Goal: Register for event/course

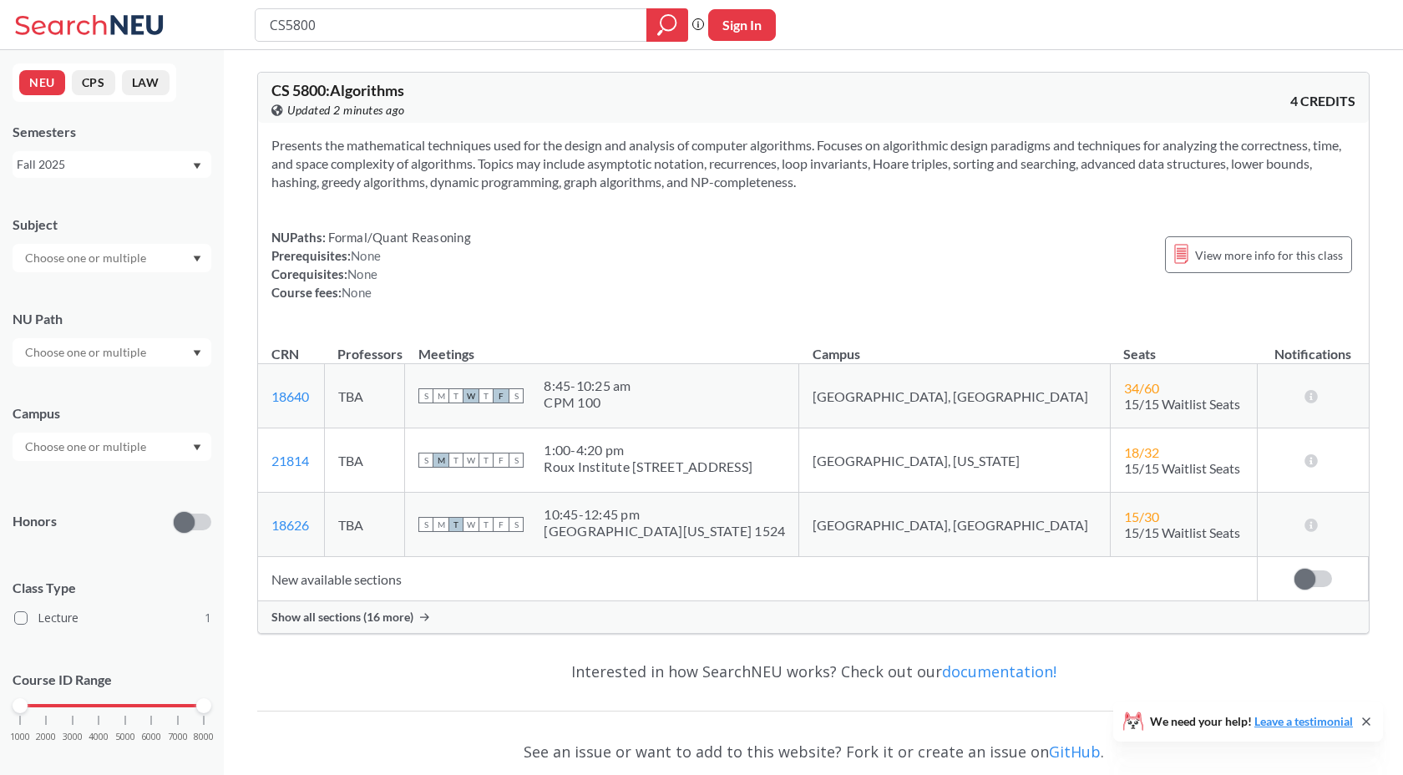
click at [380, 608] on div "Show all sections (16 more)" at bounding box center [813, 617] width 1111 height 32
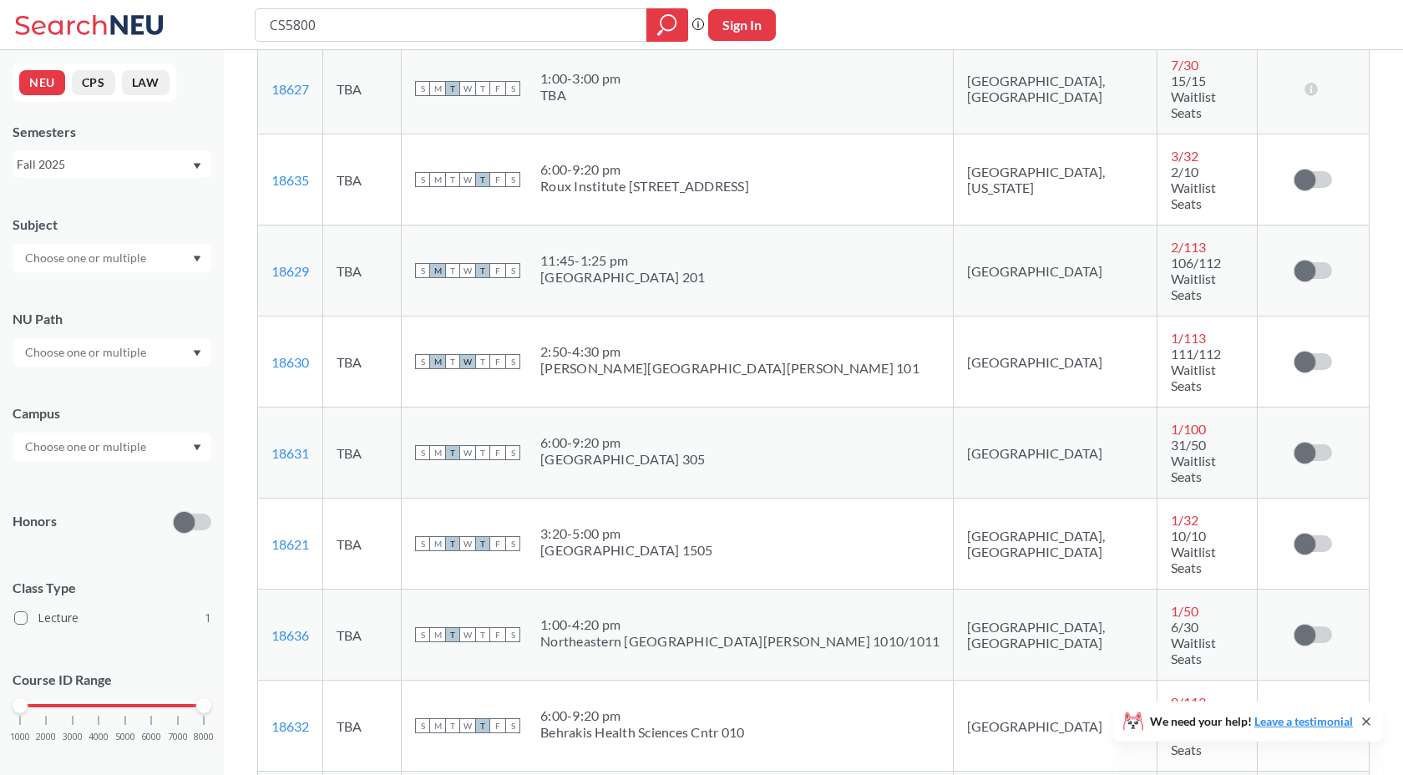
scroll to position [688, 0]
click at [1171, 707] on span "112/112 Waitlist Seats" at bounding box center [1196, 731] width 50 height 48
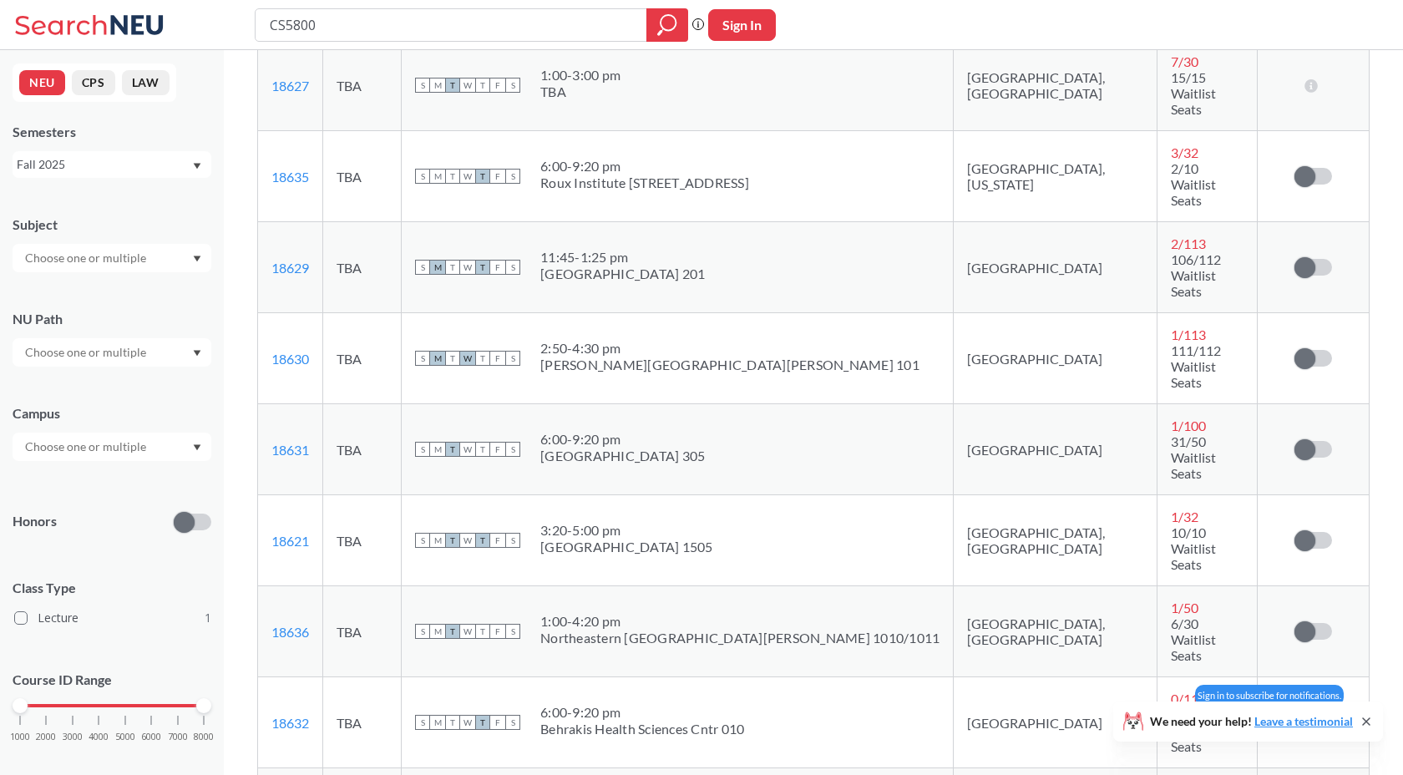
click at [1309, 713] on span at bounding box center [1305, 723] width 21 height 21
click at [1295, 714] on input "checkbox" at bounding box center [1295, 714] width 0 height 0
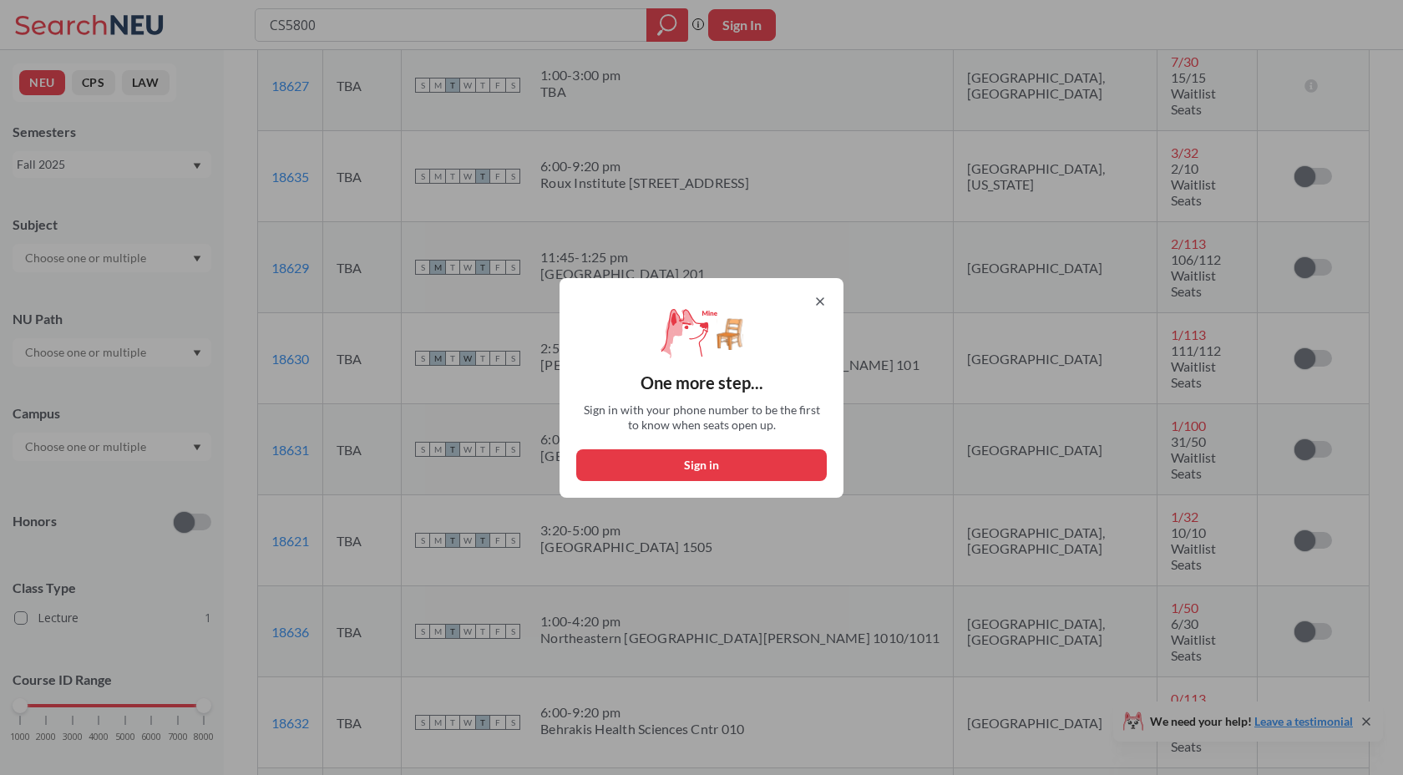
click at [770, 454] on button "Sign in" at bounding box center [701, 465] width 251 height 32
select select "US"
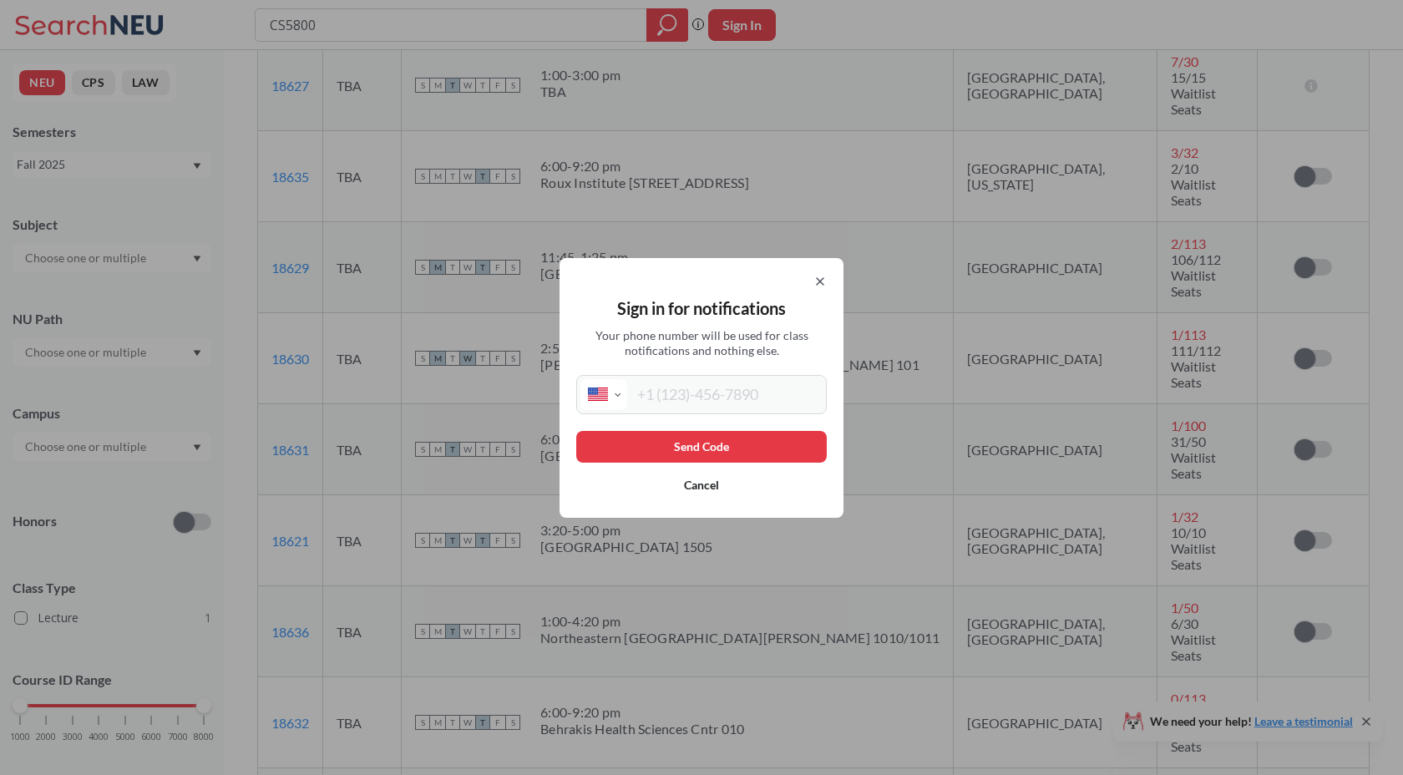
click at [774, 393] on input "tel" at bounding box center [724, 394] width 195 height 31
type input "[PHONE_NUMBER]"
click at [728, 435] on button "Send Code" at bounding box center [701, 447] width 251 height 32
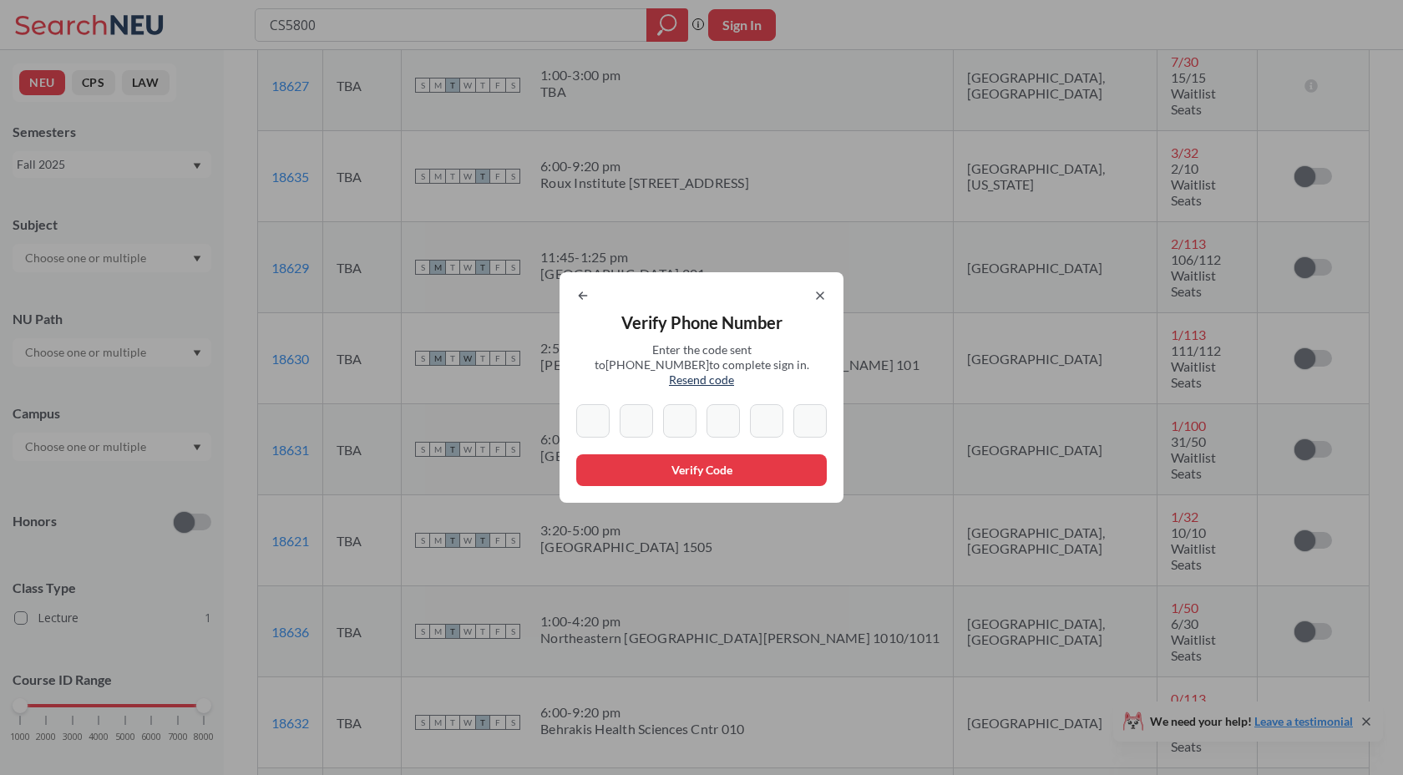
paste input "4"
type input "4"
click at [573, 302] on div "Verify Phone Number Enter the code sent to [PHONE_NUMBER] to complete sign in. …" at bounding box center [702, 387] width 284 height 231
click at [585, 299] on icon at bounding box center [583, 295] width 8 height 7
select select "US"
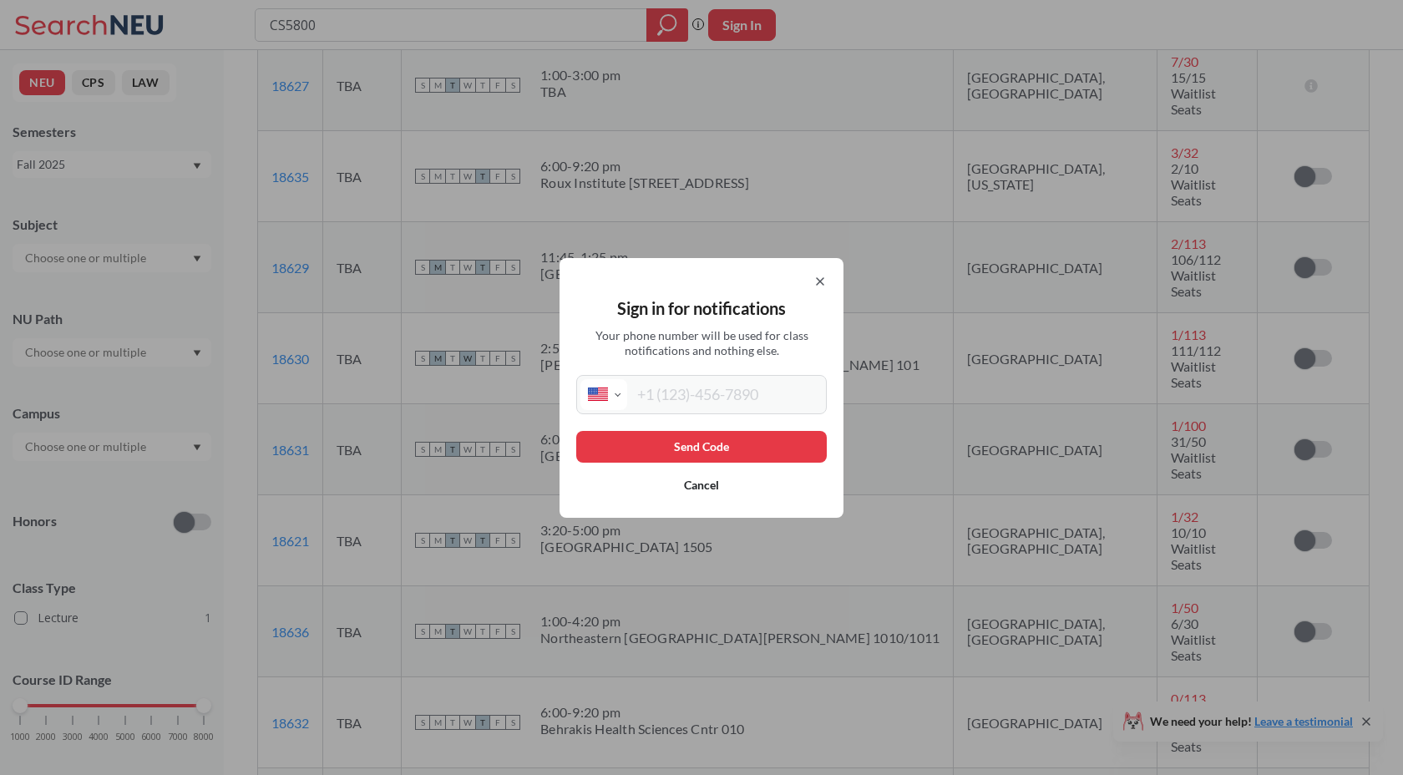
click at [671, 397] on input "tel" at bounding box center [724, 394] width 195 height 31
type input "[PHONE_NUMBER]"
click at [738, 443] on button "Send Code" at bounding box center [701, 447] width 251 height 32
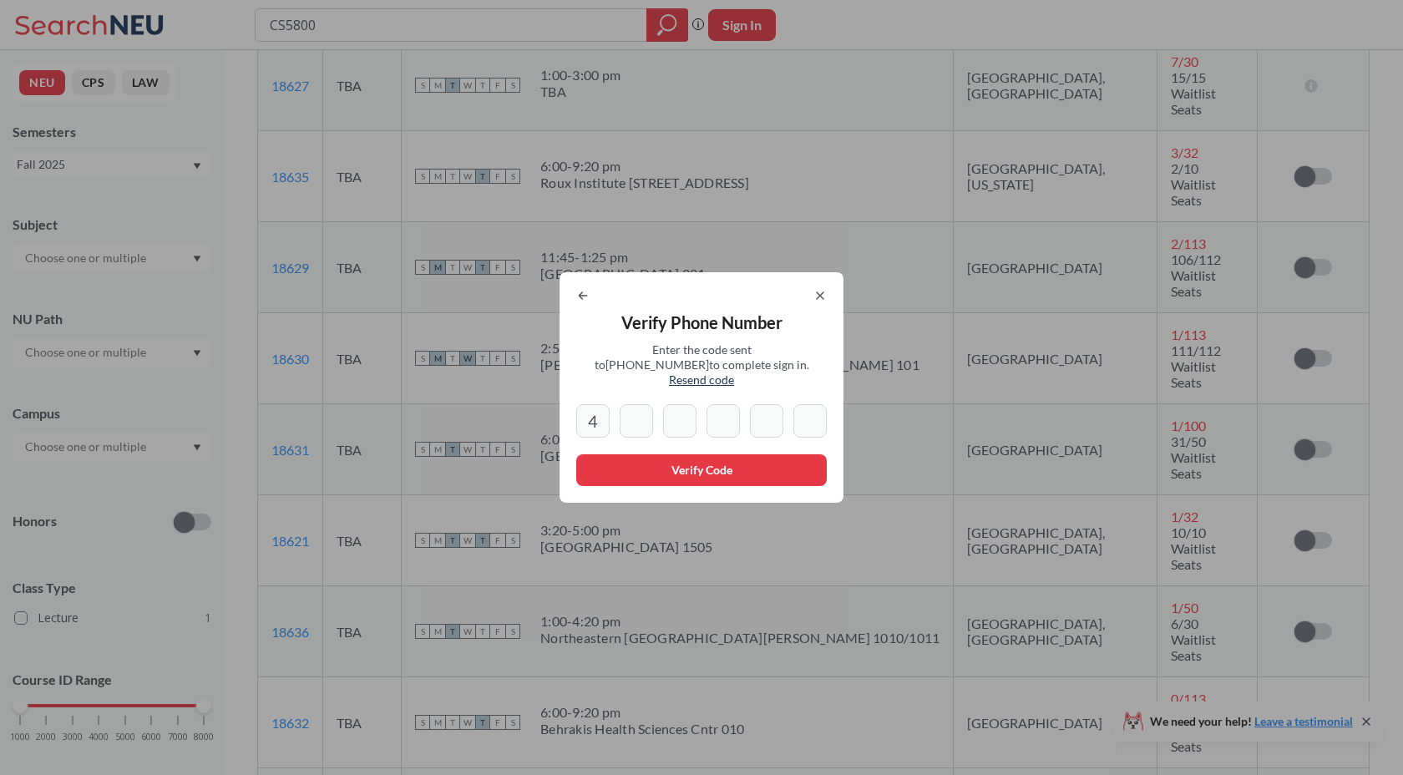
click at [596, 409] on input "4" at bounding box center [592, 420] width 33 height 33
type input "4"
click at [817, 299] on icon at bounding box center [820, 295] width 7 height 7
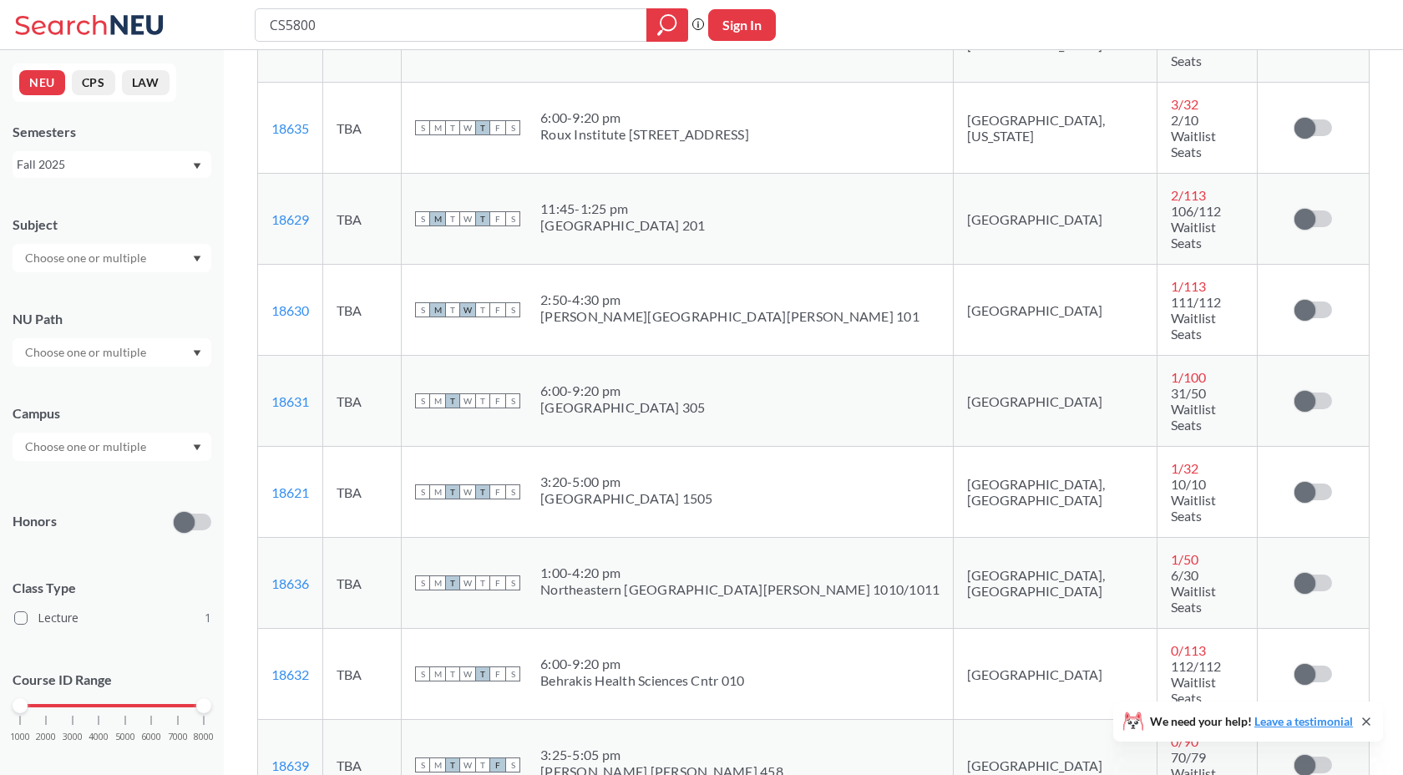
scroll to position [735, 0]
click at [1315, 667] on label at bounding box center [1314, 675] width 38 height 17
click at [1295, 667] on input "checkbox" at bounding box center [1295, 667] width 0 height 0
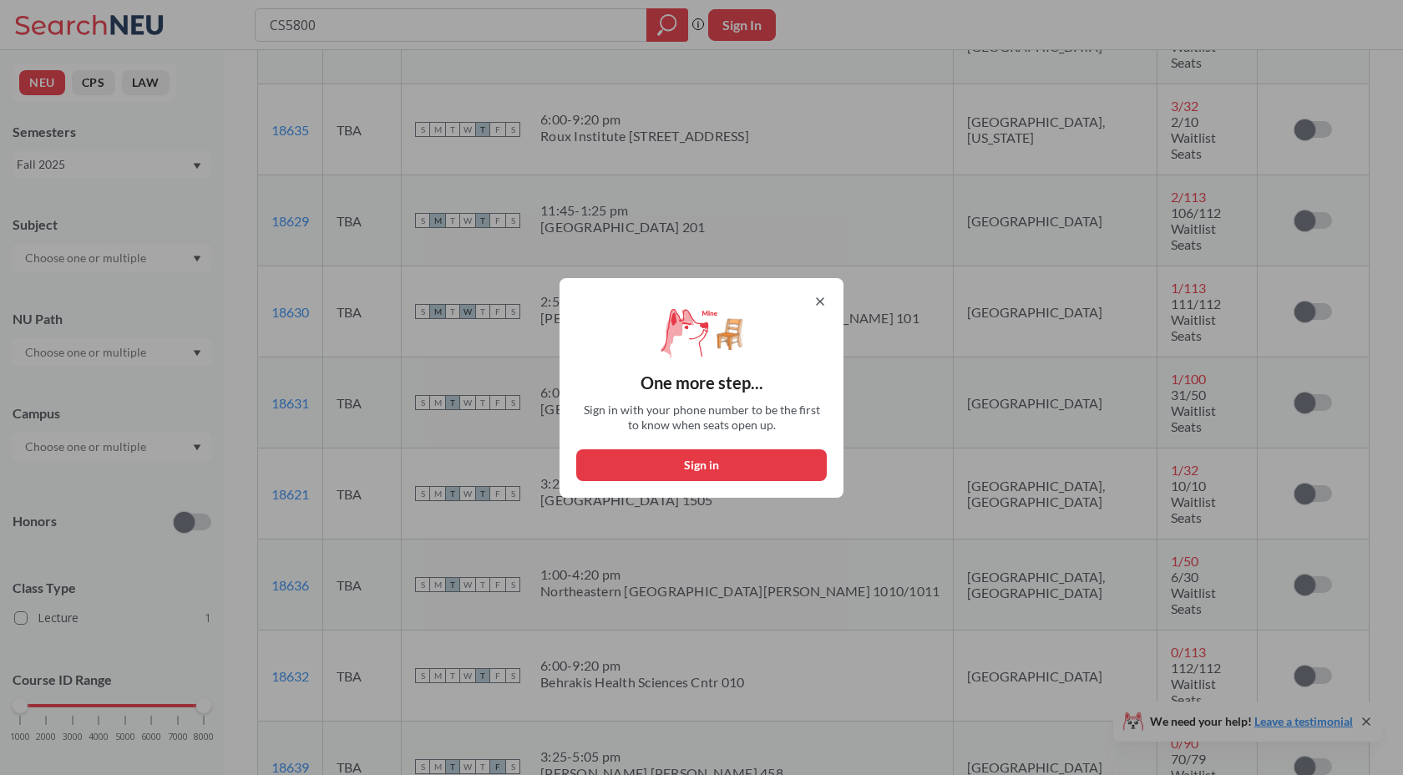
click at [736, 440] on div "One more step... Sign in with your phone number to be the first to know when se…" at bounding box center [702, 388] width 284 height 220
click at [727, 445] on div "One more step... Sign in with your phone number to be the first to know when se…" at bounding box center [702, 388] width 284 height 220
click at [723, 451] on button "Sign in" at bounding box center [701, 465] width 251 height 32
select select "US"
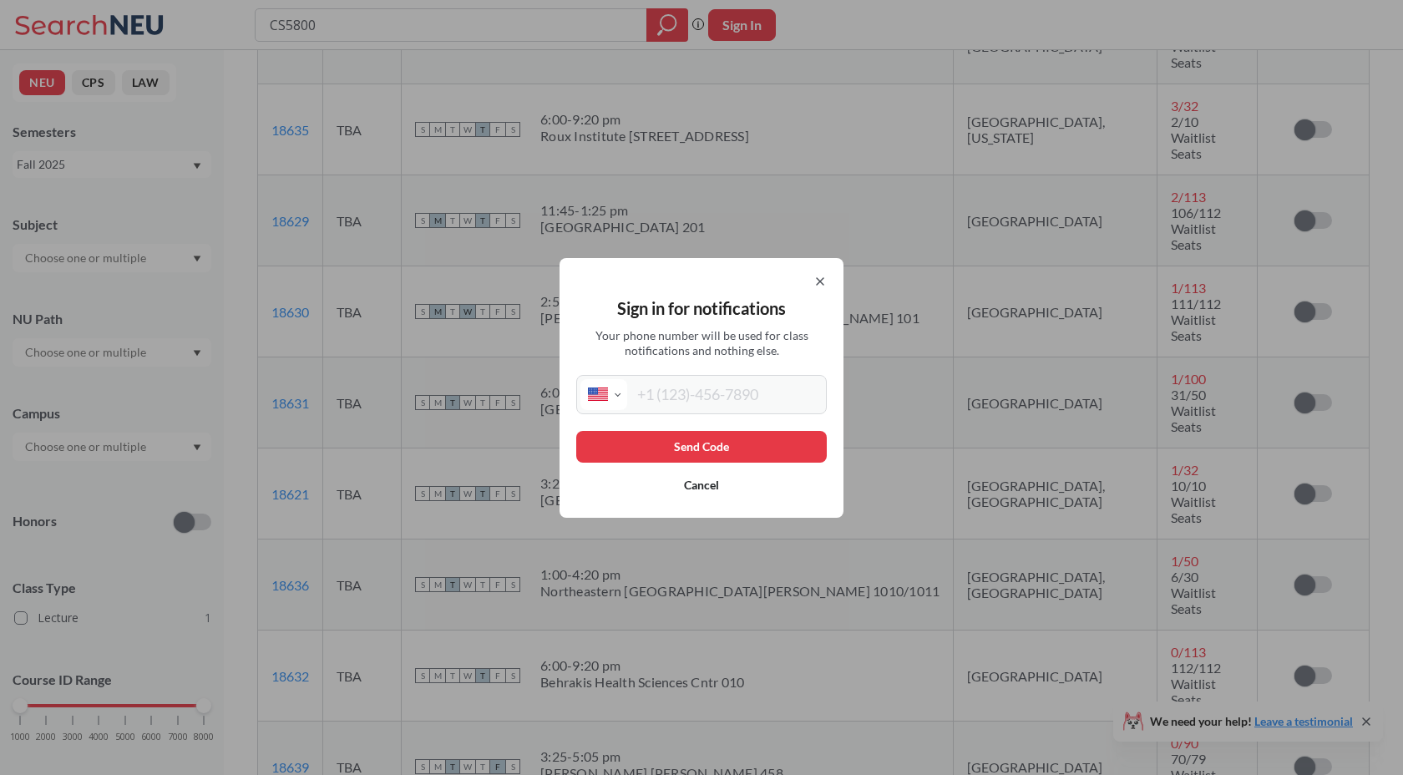
click at [718, 397] on input "tel" at bounding box center [724, 394] width 195 height 31
type input "[PHONE_NUMBER]"
click at [727, 437] on button "Send Code" at bounding box center [701, 447] width 251 height 32
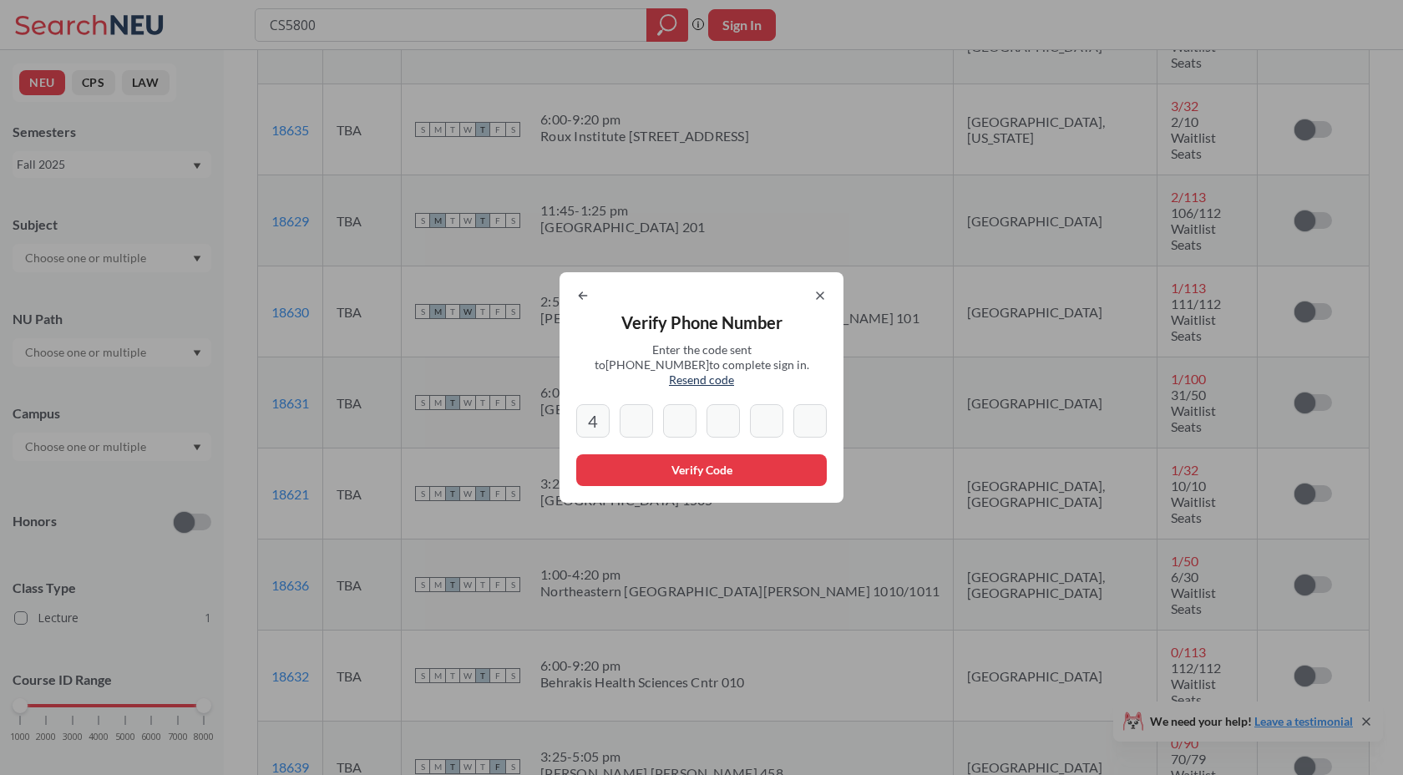
click at [591, 419] on input "4" at bounding box center [592, 420] width 33 height 33
click at [603, 418] on input "4" at bounding box center [592, 420] width 33 height 33
type input "4"
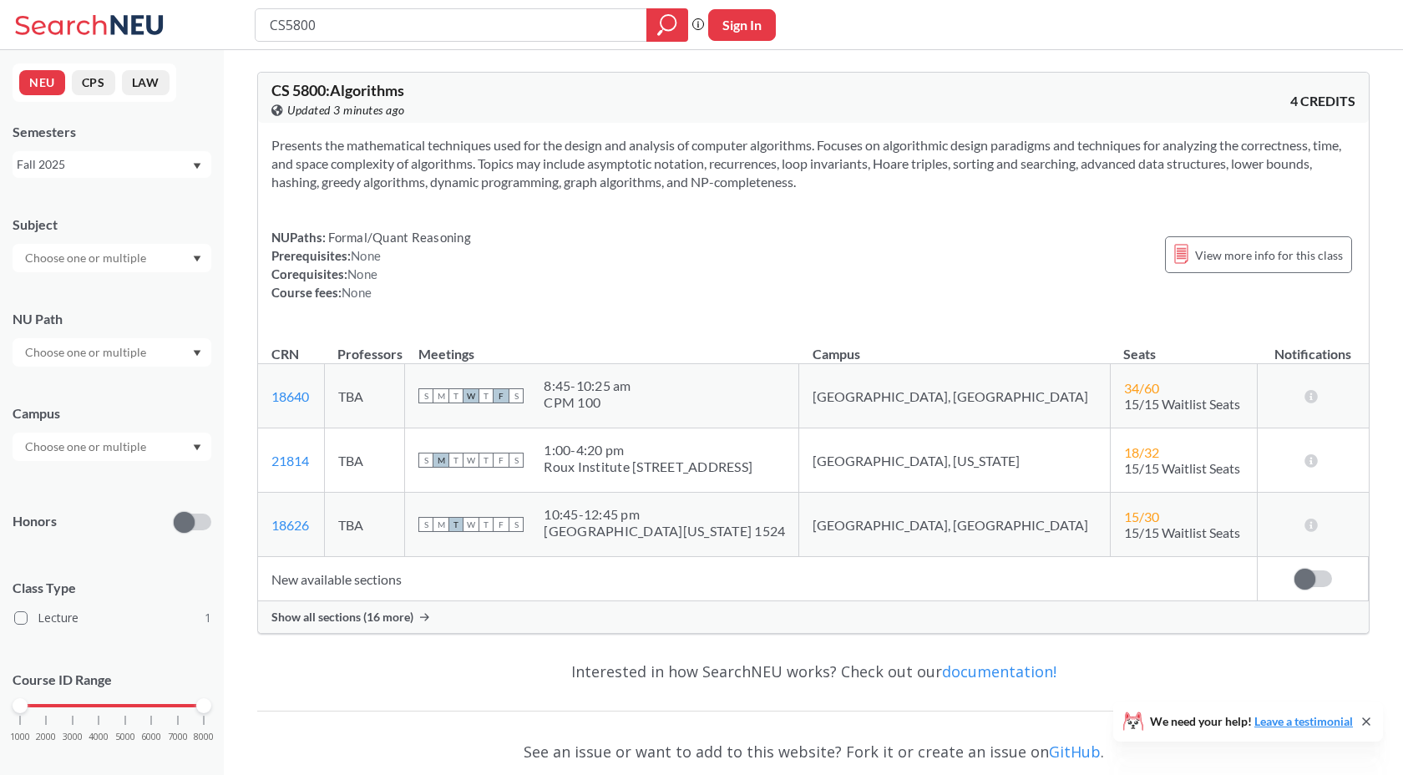
click at [405, 616] on span "Show all sections (16 more)" at bounding box center [342, 617] width 142 height 15
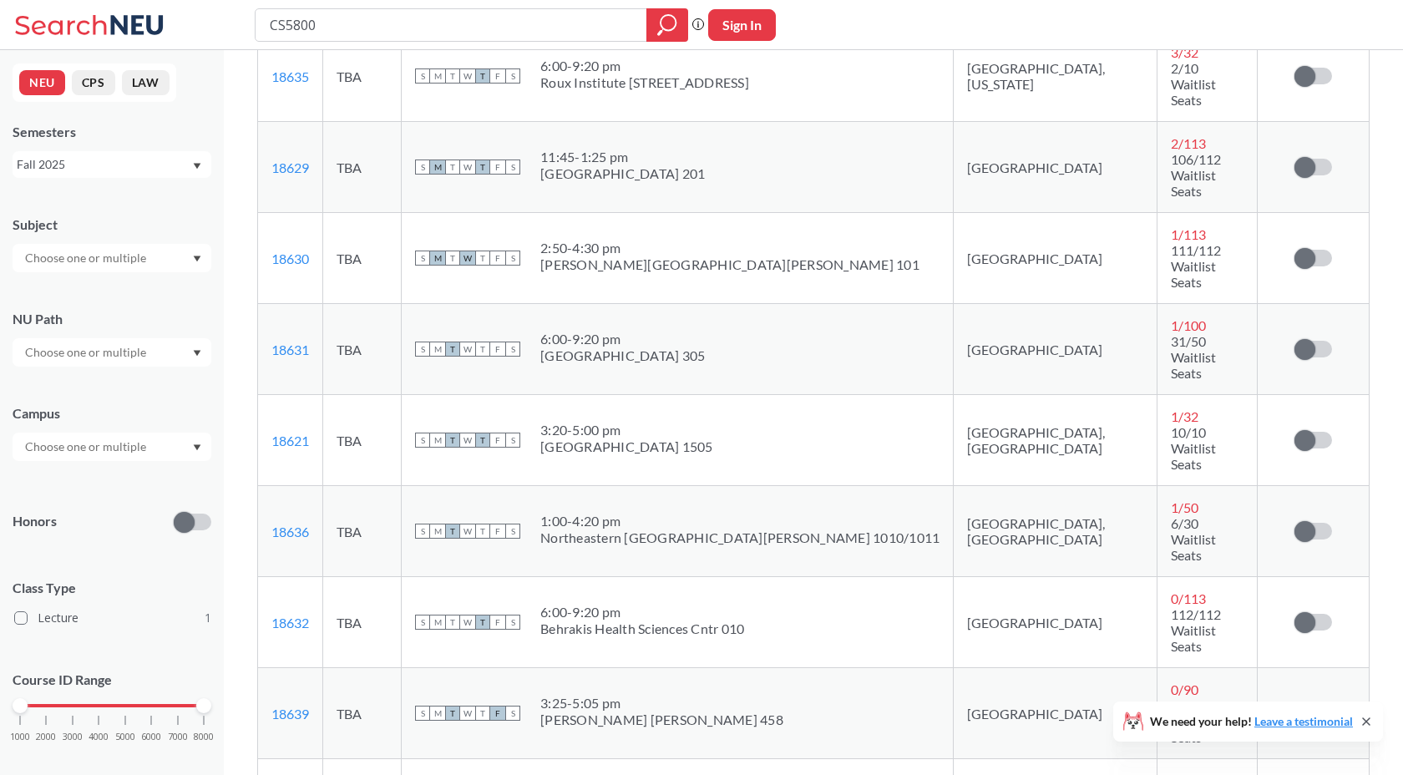
scroll to position [935, 0]
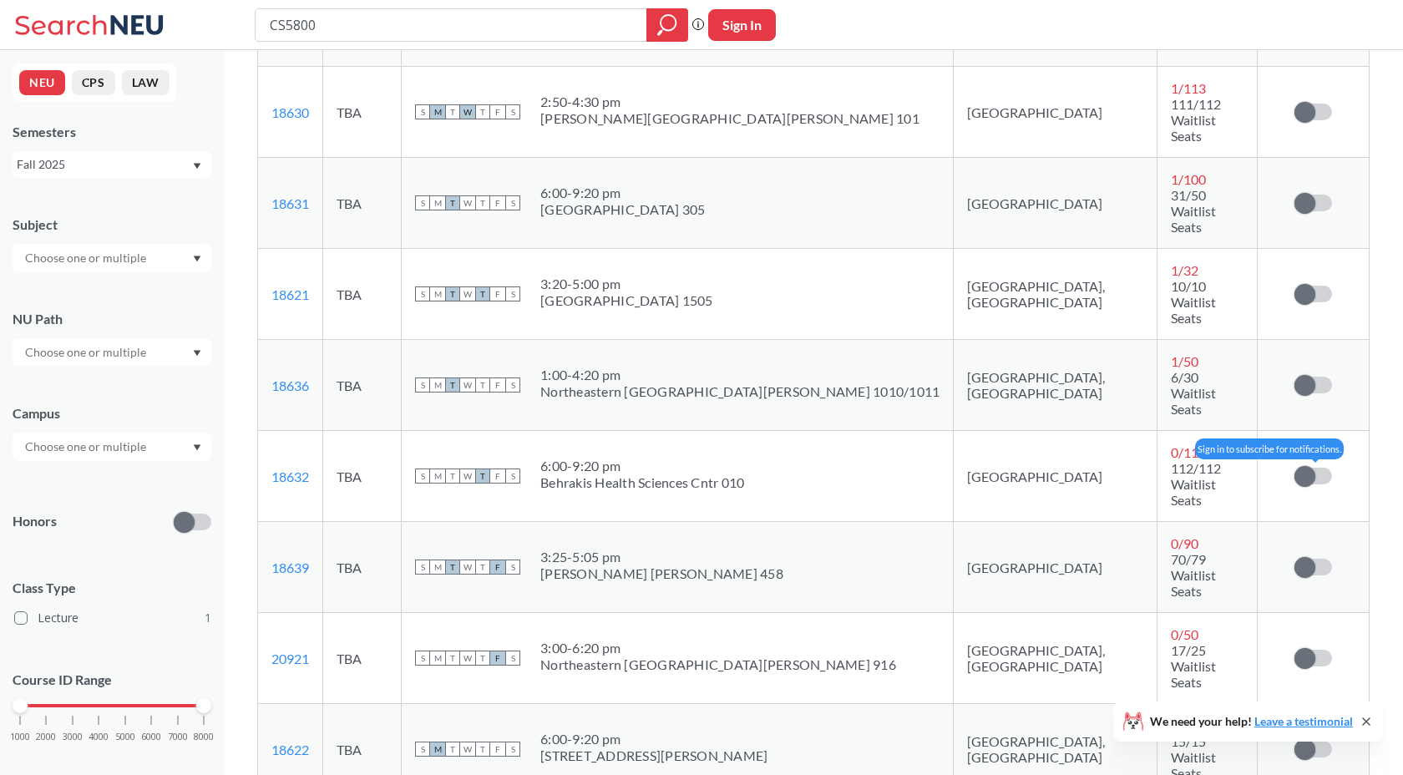
click at [1309, 466] on span at bounding box center [1305, 476] width 21 height 21
click at [1295, 468] on input "checkbox" at bounding box center [1295, 468] width 0 height 0
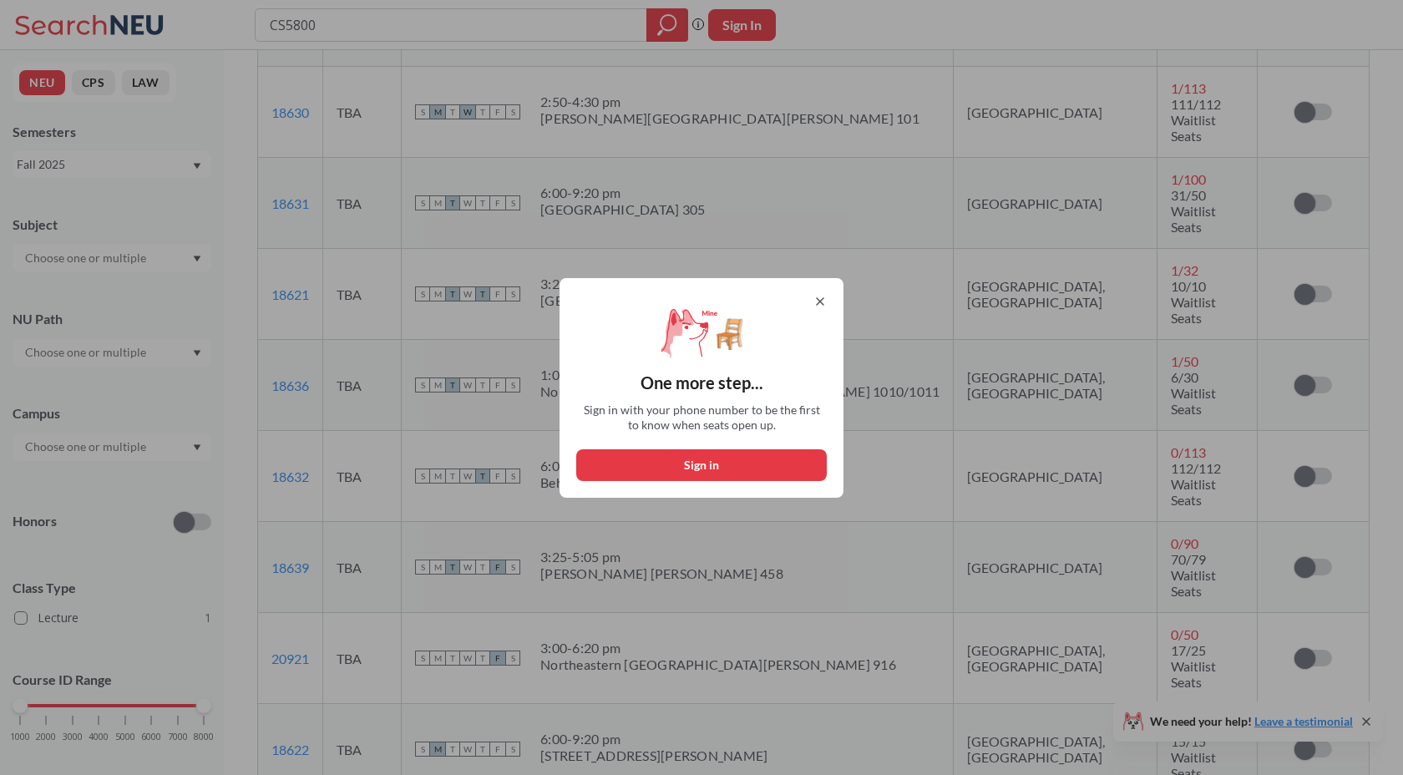
click at [738, 449] on button "Sign in" at bounding box center [701, 465] width 251 height 32
select select "US"
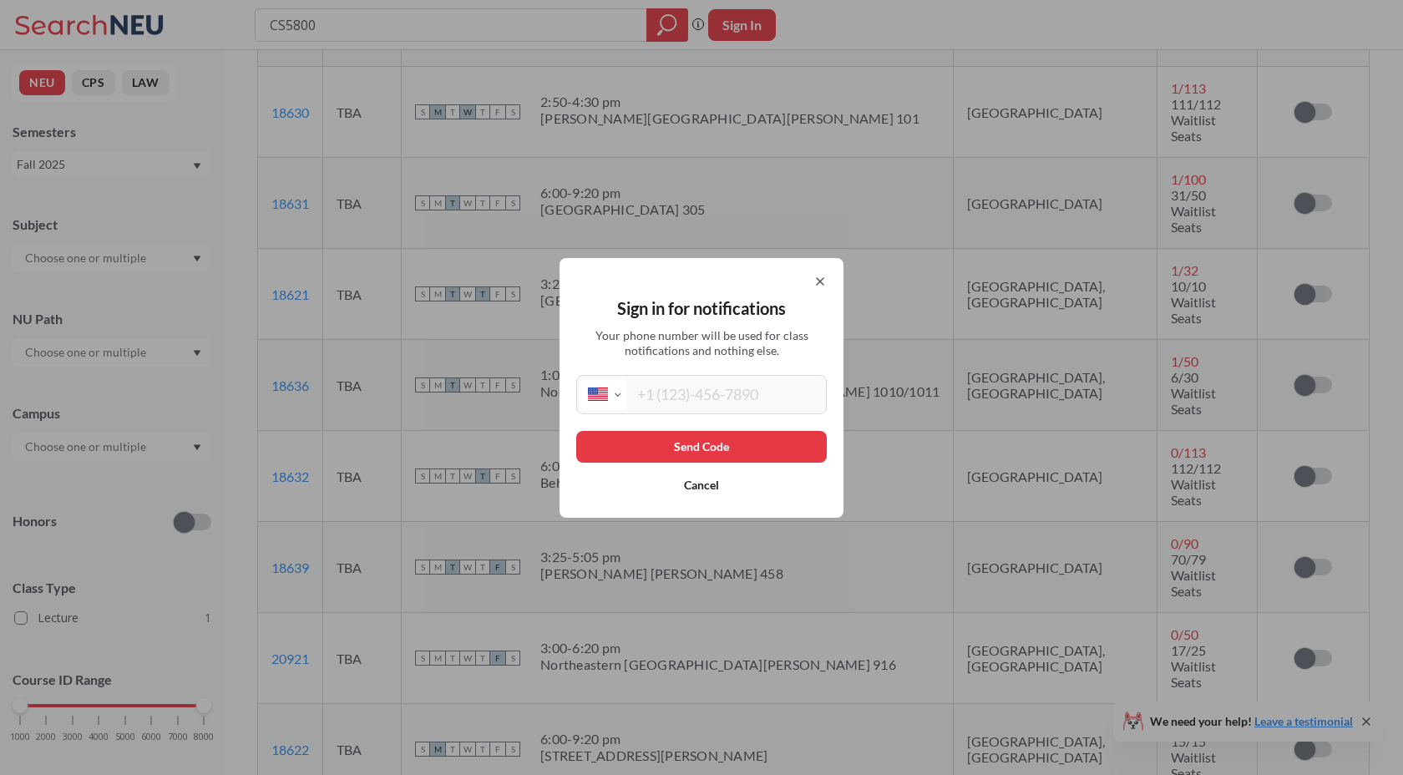
click at [741, 398] on input "tel" at bounding box center [724, 394] width 195 height 31
click at [723, 392] on input "tel" at bounding box center [724, 394] width 195 height 31
type input "[PHONE_NUMBER]"
click at [711, 431] on button "Send Code" at bounding box center [701, 447] width 251 height 32
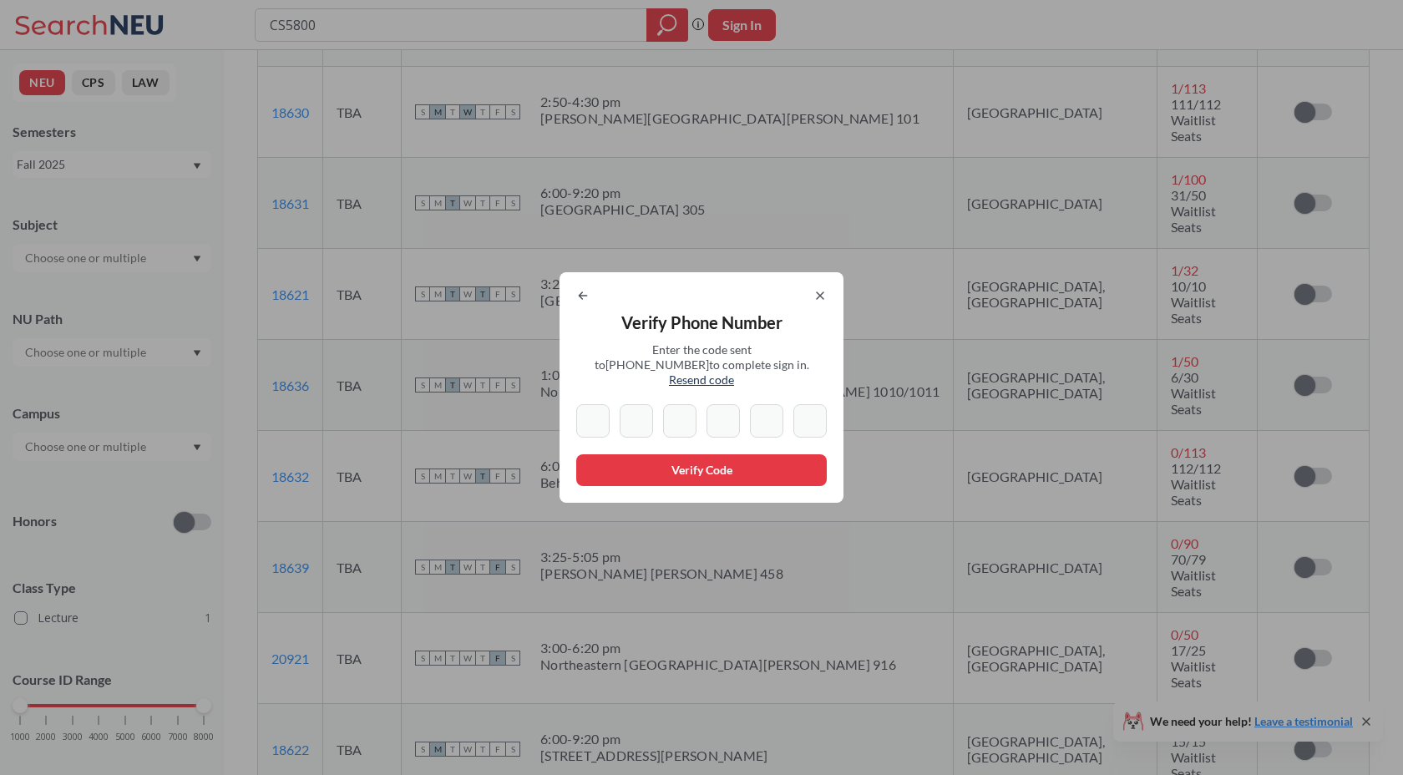
type input "4"
type input "9"
type input "4"
type input "8"
type input "5"
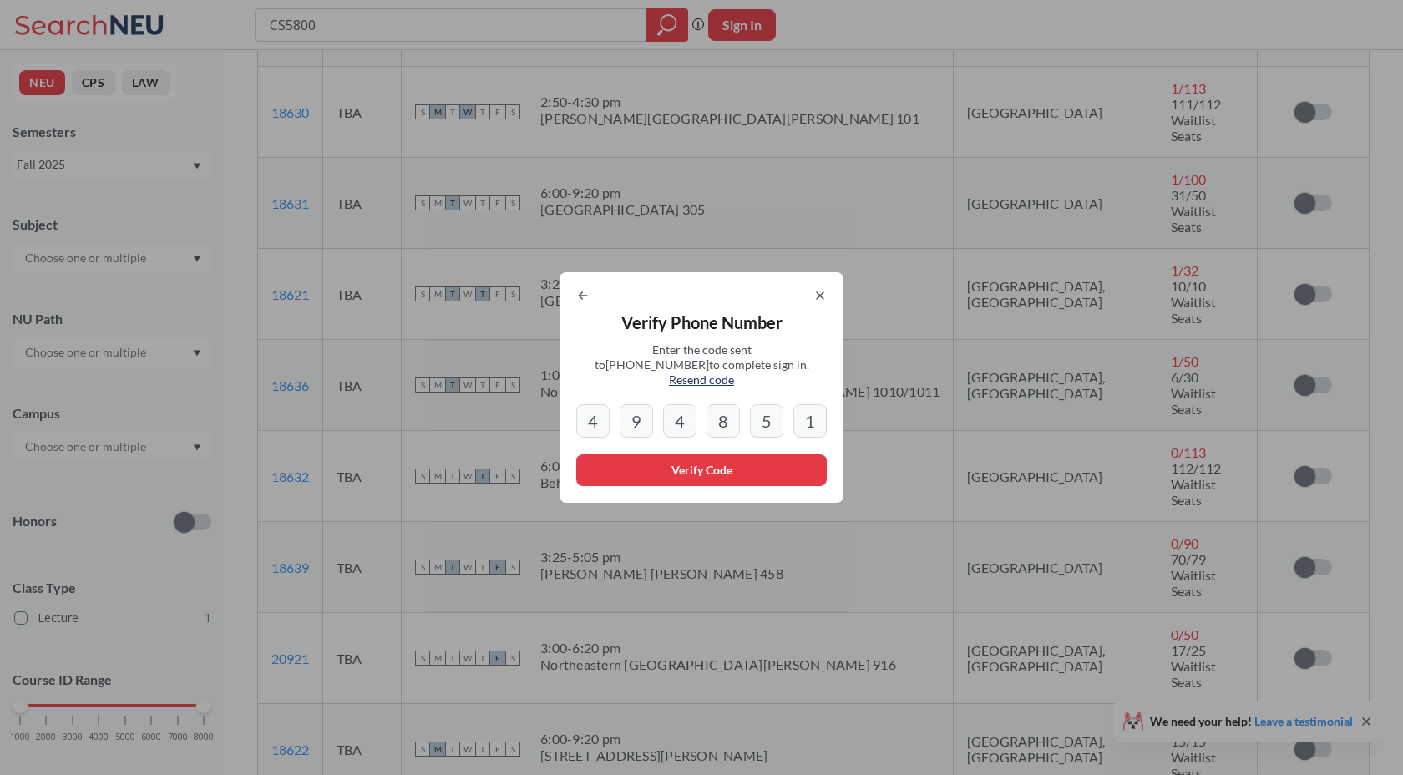
type input "1"
click at [675, 465] on button "Verify Code" at bounding box center [701, 470] width 251 height 32
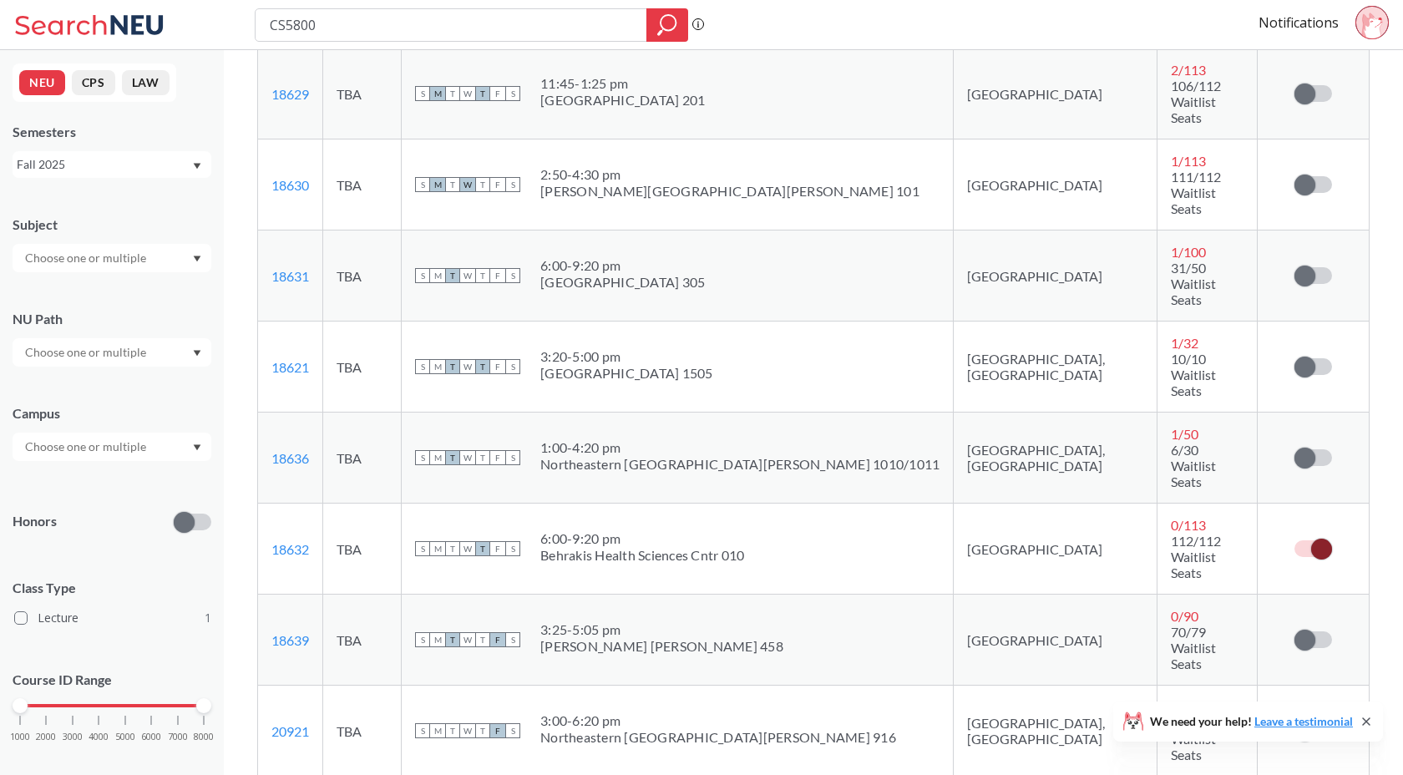
scroll to position [859, 0]
